Goal: Transaction & Acquisition: Purchase product/service

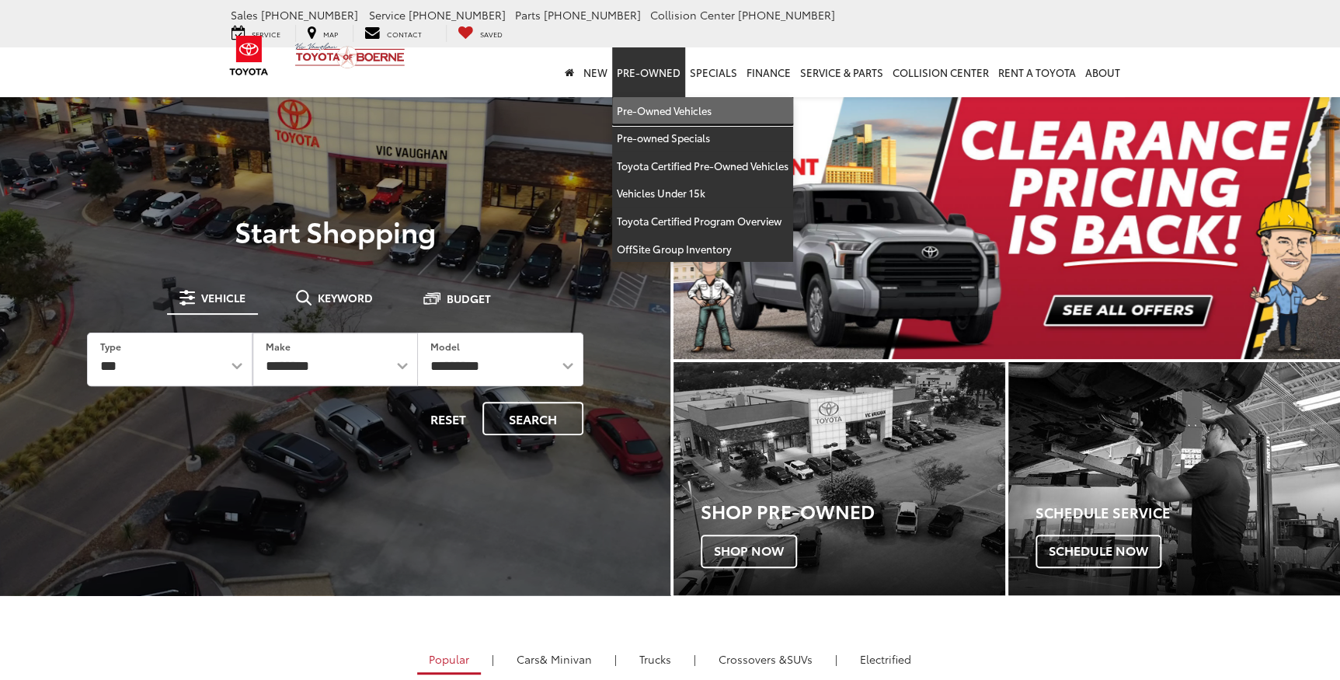
click at [667, 97] on link "Pre-Owned Vehicles" at bounding box center [702, 111] width 181 height 28
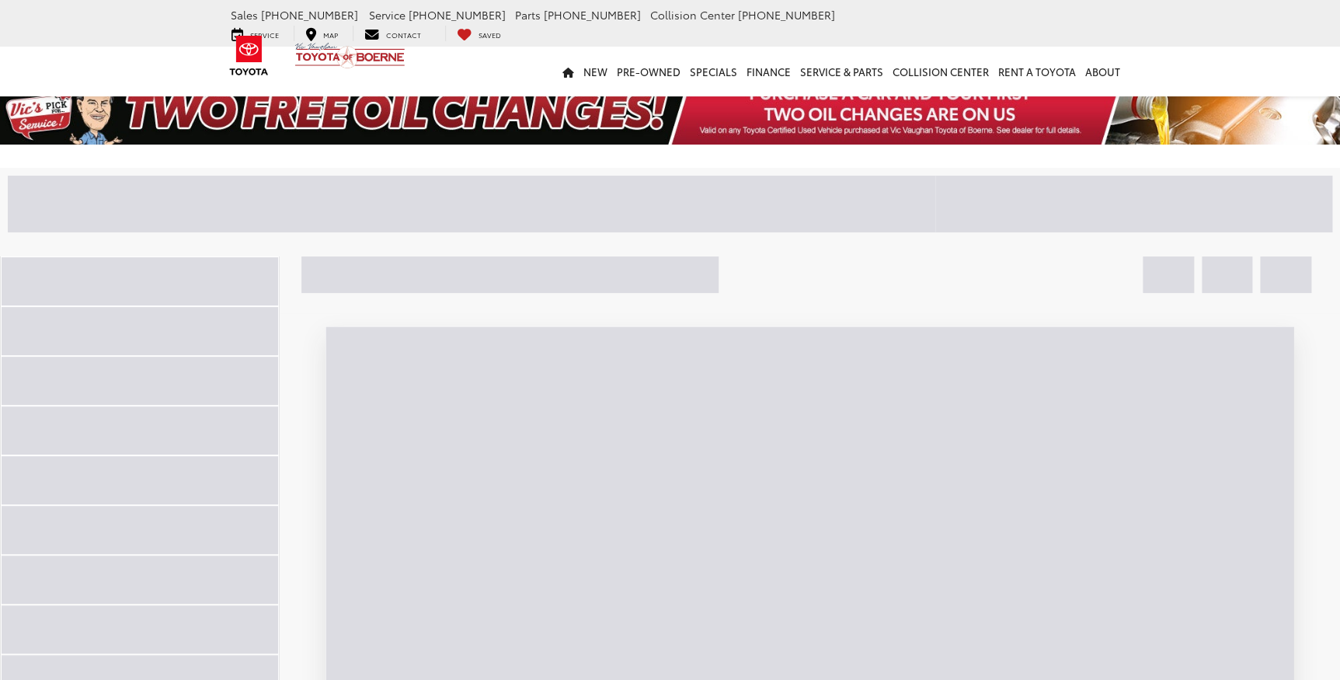
click at [614, 194] on div at bounding box center [471, 204] width 927 height 56
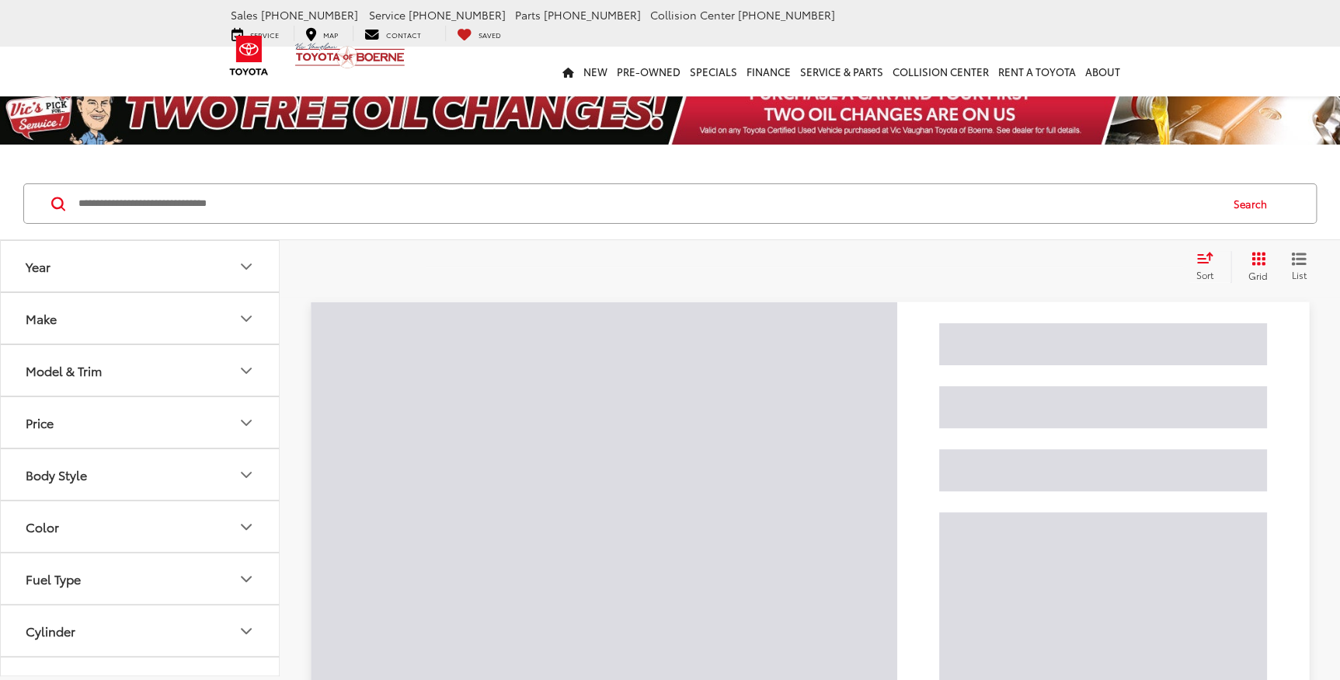
click at [99, 205] on input "Search by Make, Model, or Keyword" at bounding box center [648, 203] width 1142 height 37
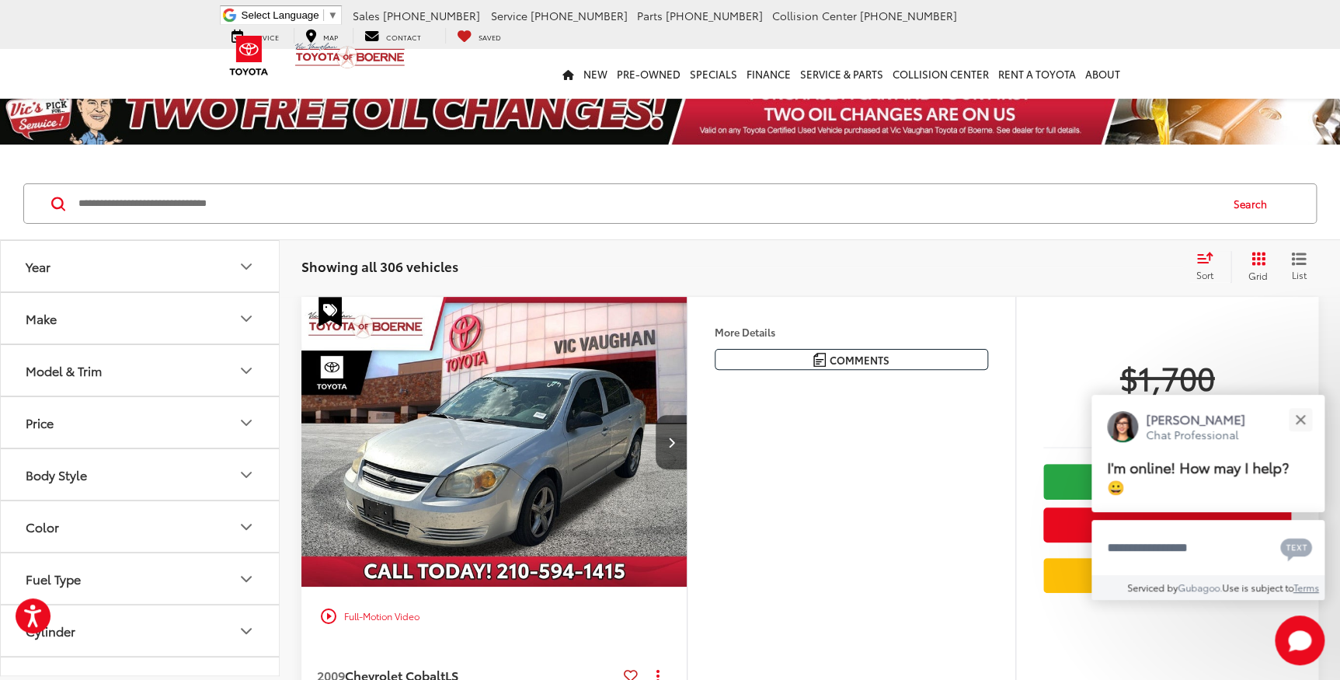
click at [158, 190] on input "Search by Make, Model, or Keyword" at bounding box center [648, 203] width 1142 height 37
click at [152, 197] on input "Search by Make, Model, or Keyword" at bounding box center [648, 203] width 1142 height 37
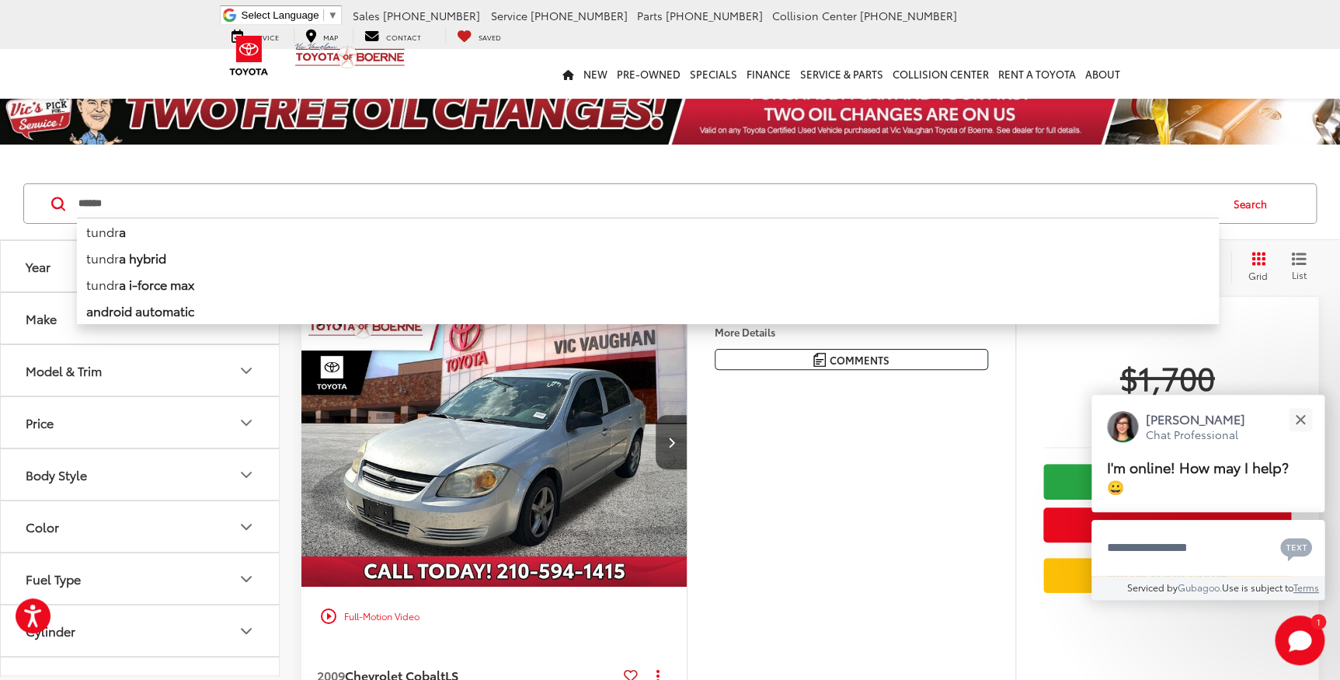
type input "******"
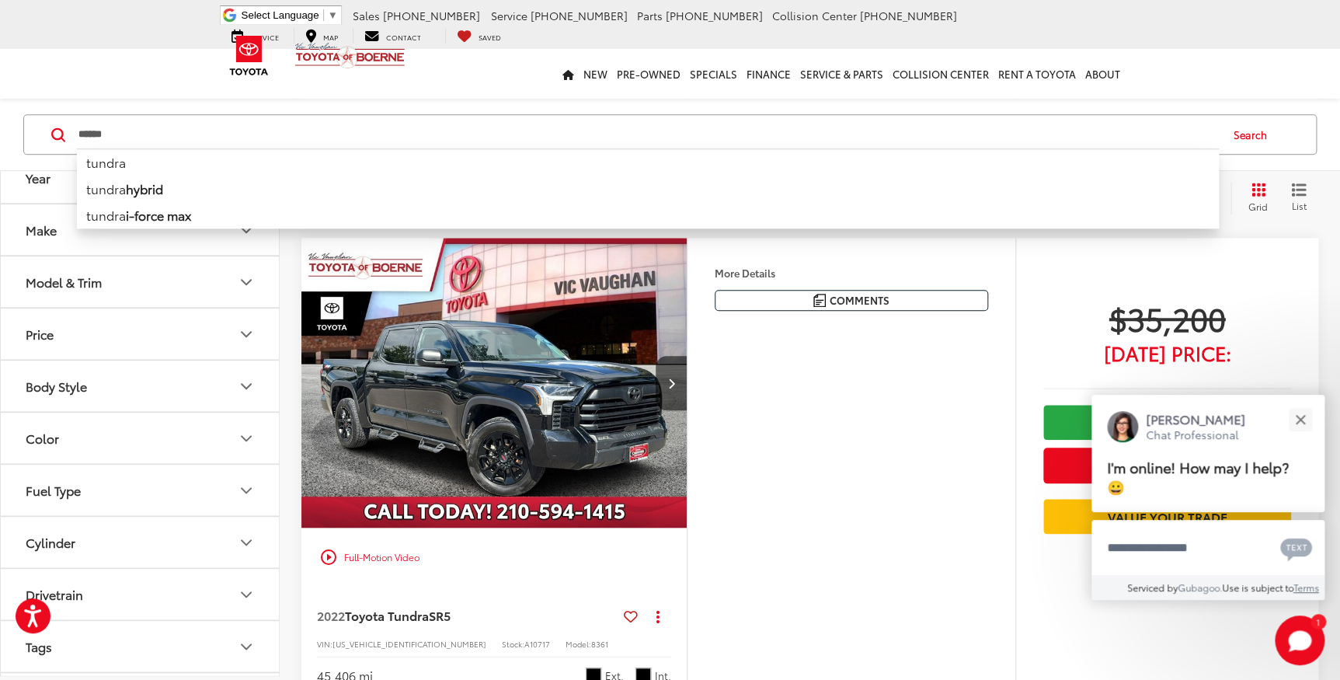
scroll to position [777, 0]
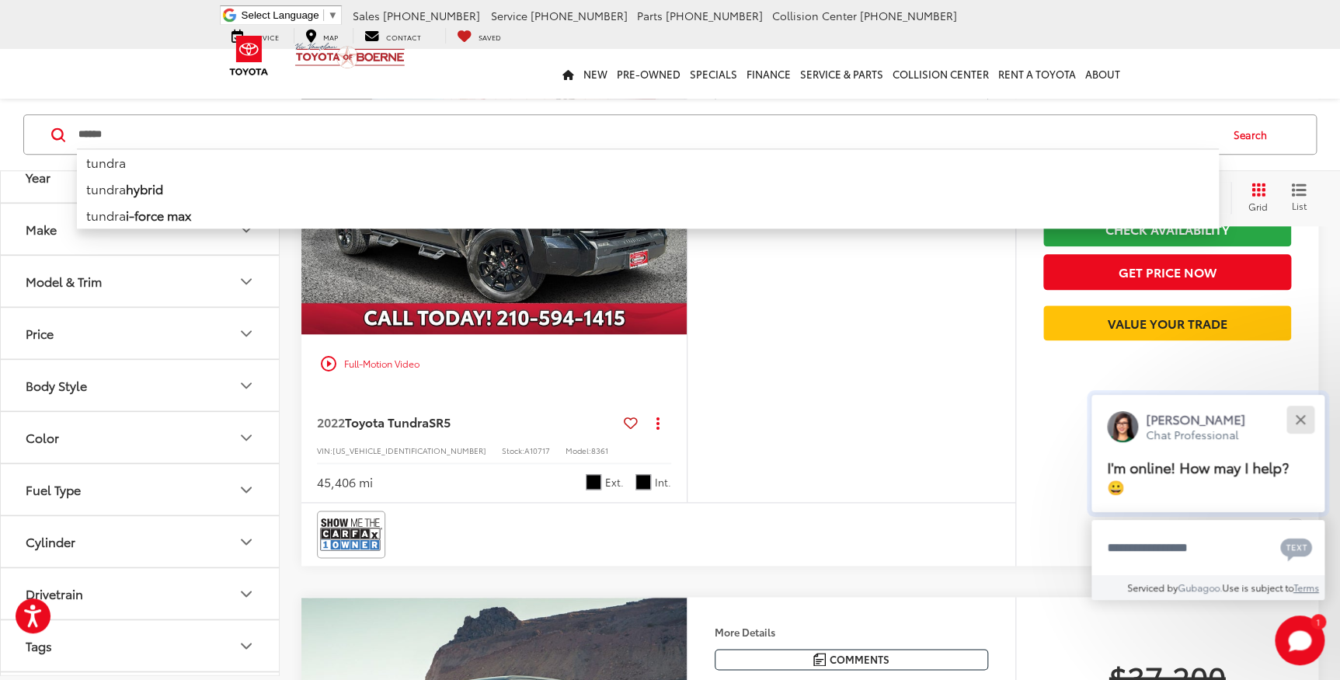
click at [1296, 419] on button "Close" at bounding box center [1299, 418] width 33 height 33
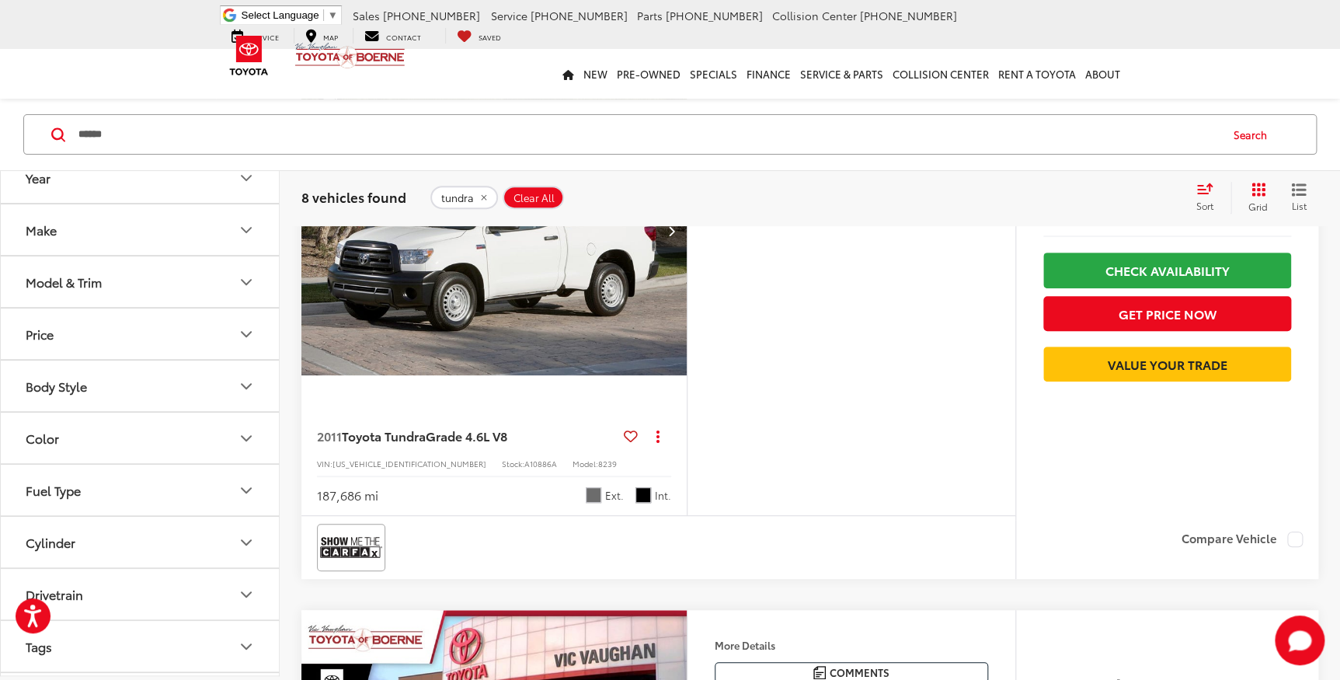
scroll to position [0, 0]
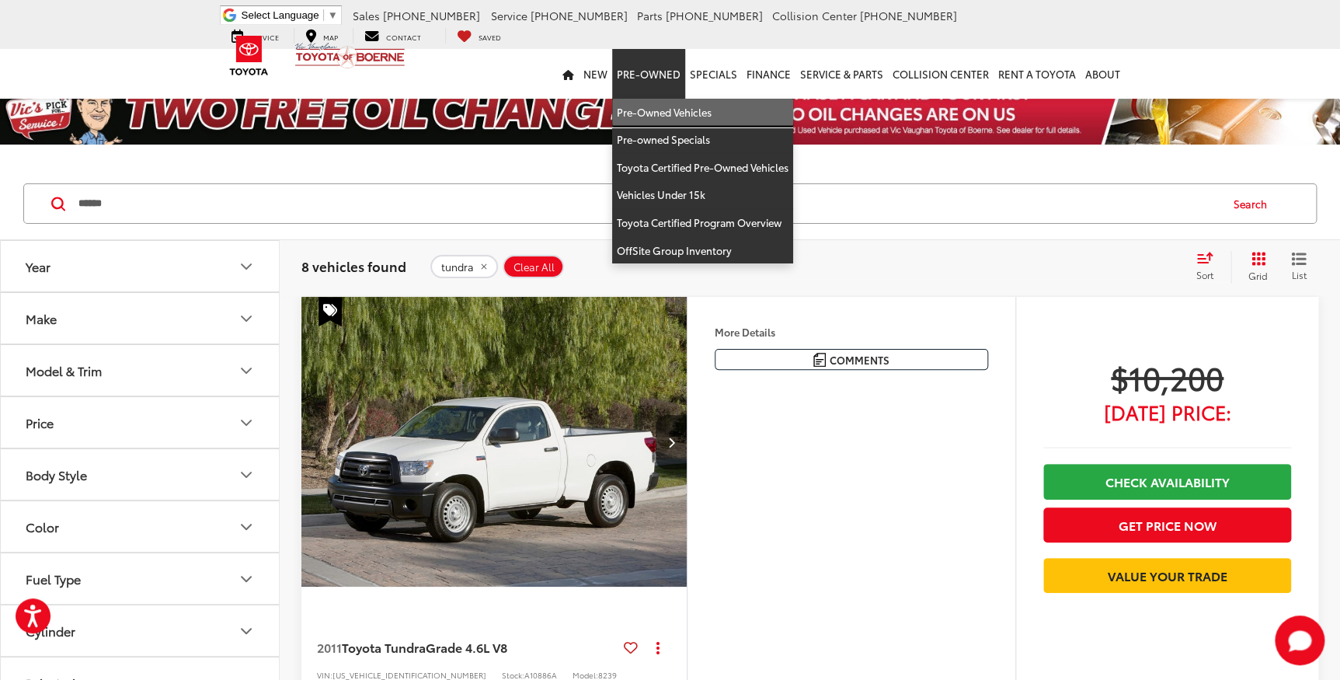
click at [668, 109] on link "Pre-Owned Vehicles" at bounding box center [702, 113] width 181 height 28
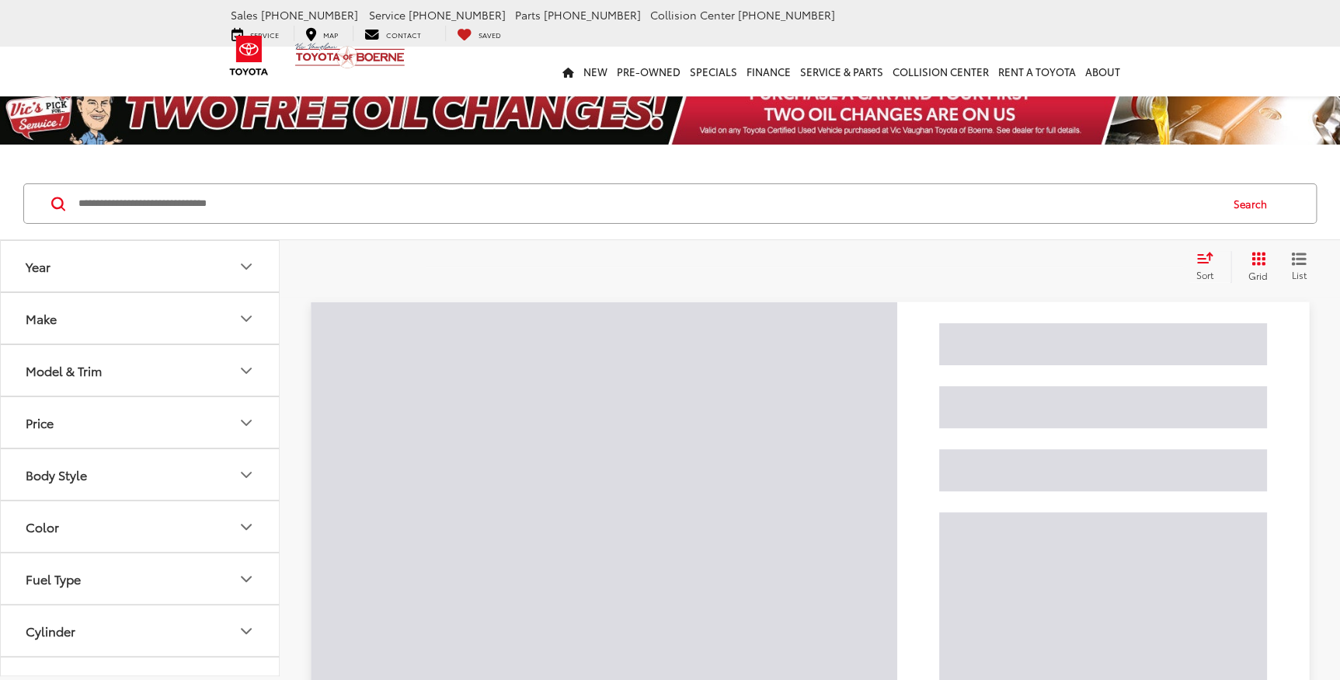
click at [496, 202] on input "Search by Make, Model, or Keyword" at bounding box center [648, 203] width 1142 height 37
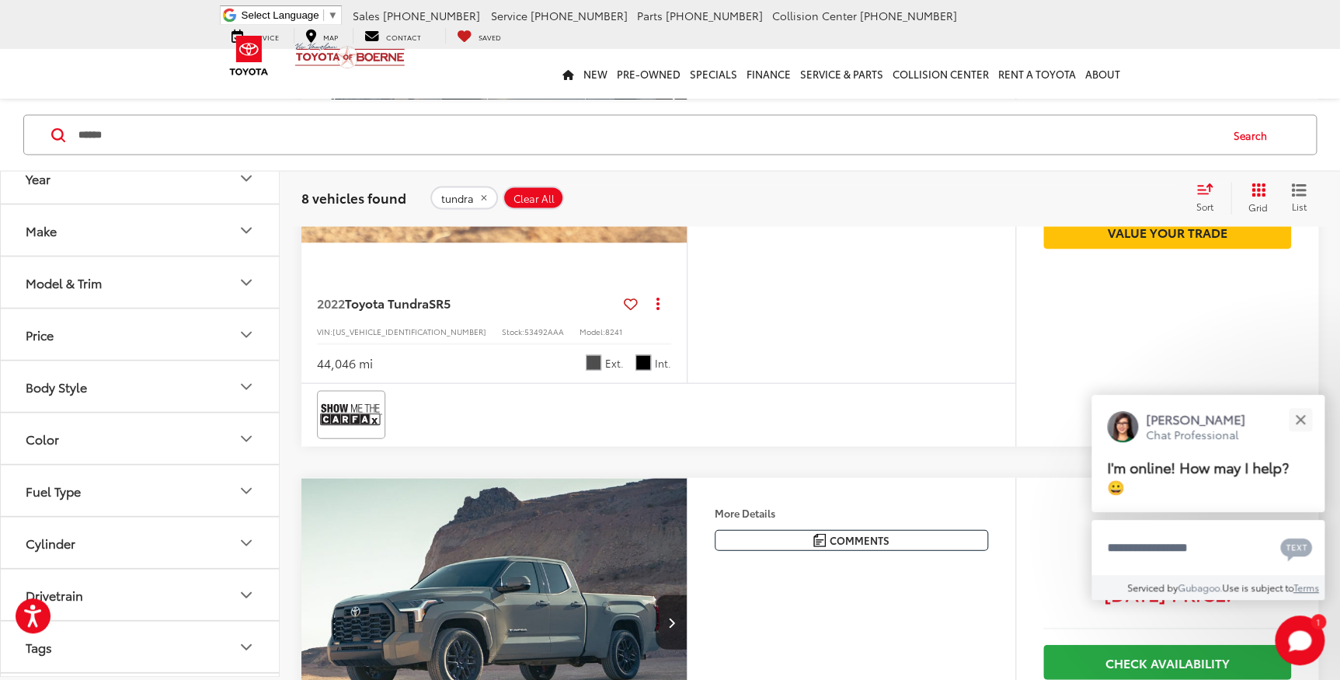
scroll to position [1694, 0]
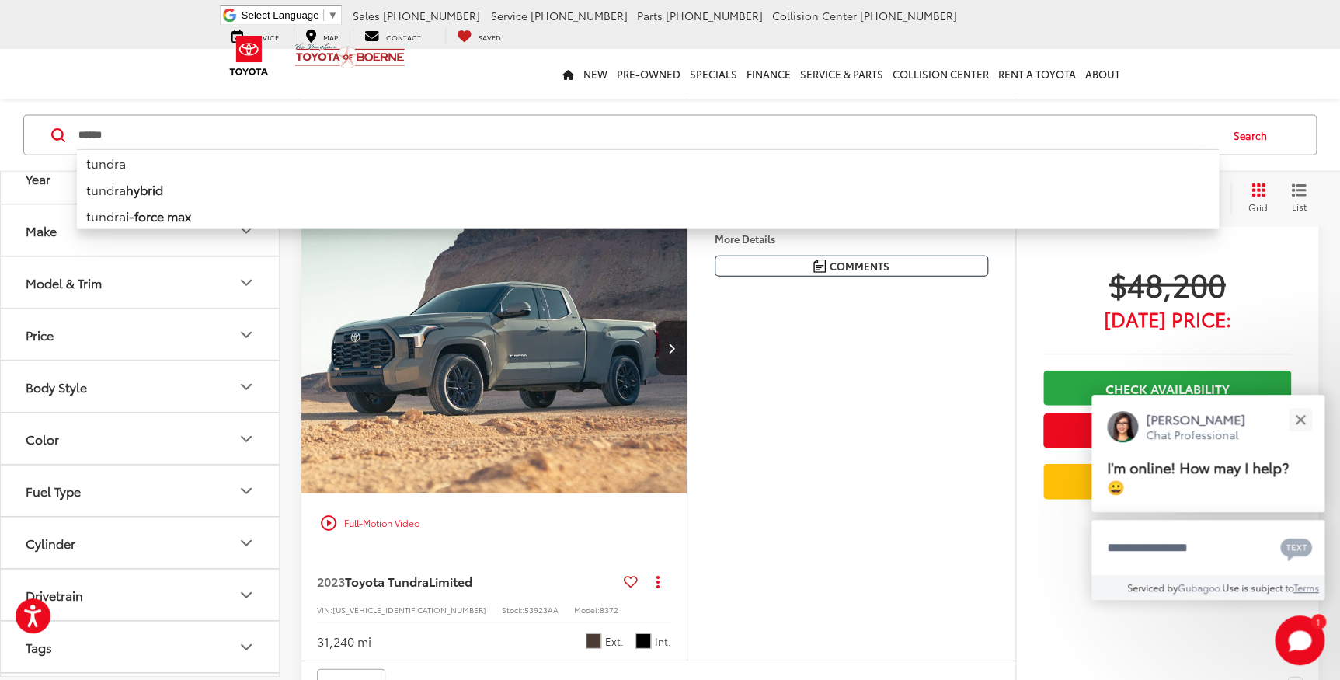
drag, startPoint x: 339, startPoint y: 136, endPoint x: 405, endPoint y: 124, distance: 68.0
click at [37, 134] on div "****** ****** tundra tundra hybrid tundra i-force max Search" at bounding box center [669, 134] width 1293 height 40
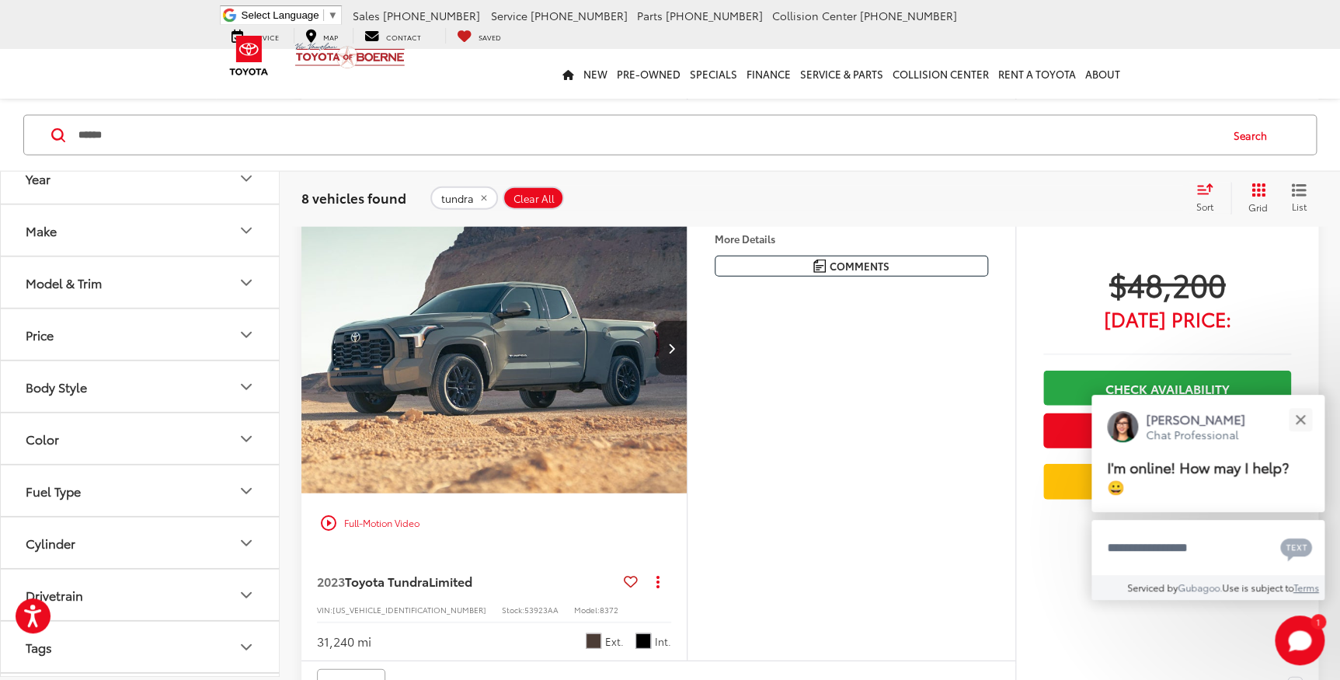
type input "******"
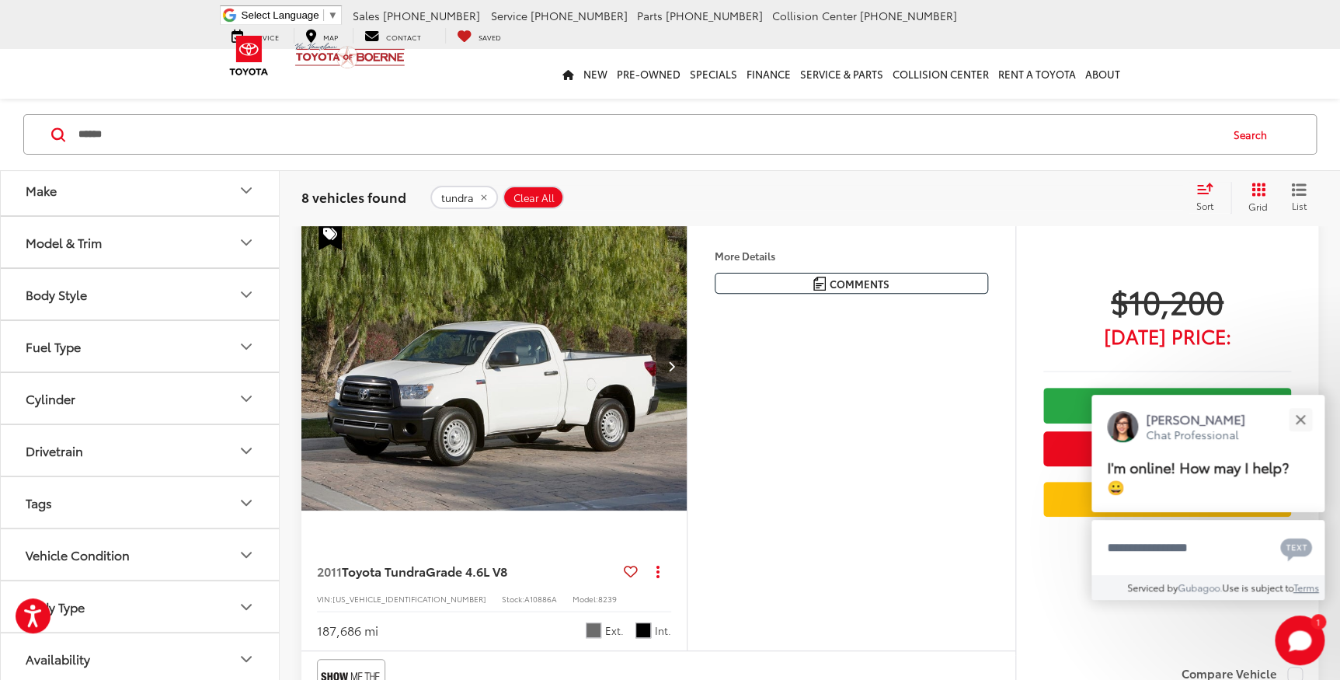
scroll to position [69, 0]
